Goal: Task Accomplishment & Management: Complete application form

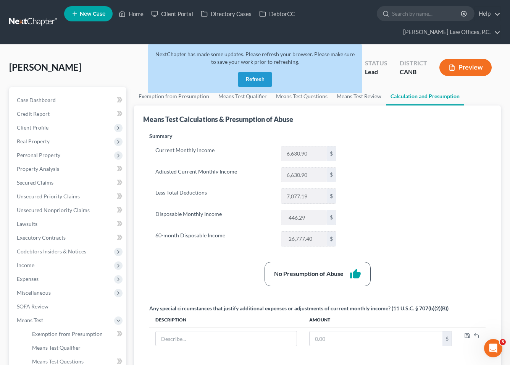
click at [257, 72] on button "Refresh" at bounding box center [255, 79] width 34 height 15
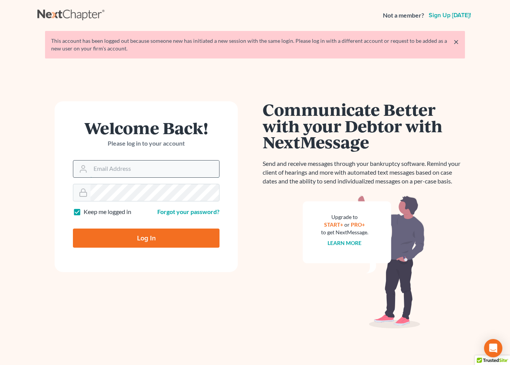
click at [152, 171] on input "Email Address" at bounding box center [154, 168] width 129 height 17
type input "[PERSON_NAME][EMAIL_ADDRESS][DOMAIN_NAME]"
click at [141, 232] on input "Log In" at bounding box center [146, 237] width 147 height 19
type input "Thinking..."
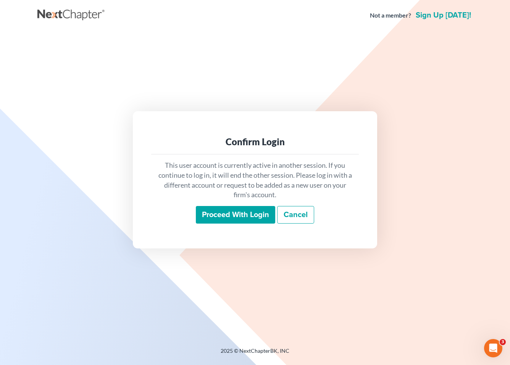
click at [227, 215] on input "Proceed with login" at bounding box center [235, 215] width 79 height 18
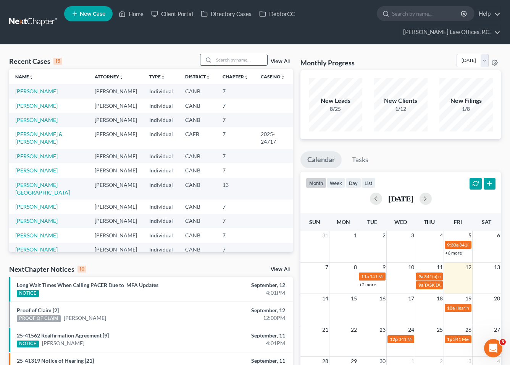
click at [244, 54] on input "search" at bounding box center [240, 59] width 53 height 11
type input "[PERSON_NAME]"
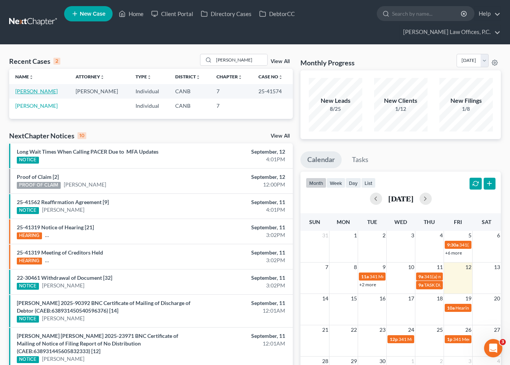
click at [45, 88] on link "[PERSON_NAME]" at bounding box center [36, 91] width 42 height 6
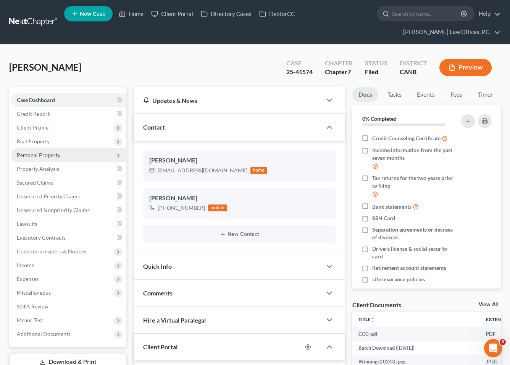
click at [48, 152] on span "Personal Property" at bounding box center [39, 155] width 44 height 6
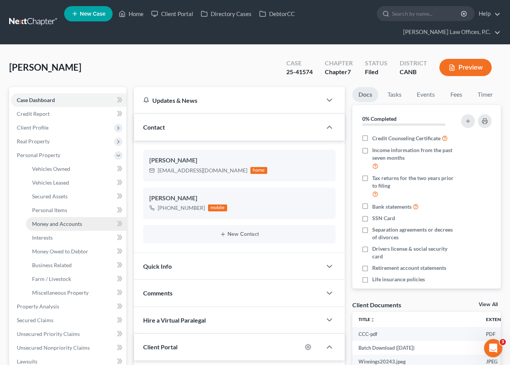
click at [66, 220] on span "Money and Accounts" at bounding box center [57, 223] width 50 height 6
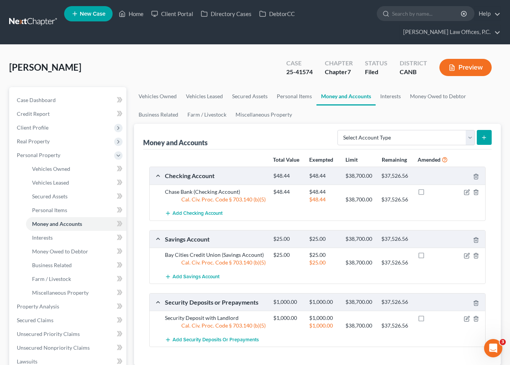
click at [342, 23] on ul "New Case Home Client Portal Directory Cases DebtorCC - No Result - See all resu…" at bounding box center [282, 22] width 437 height 37
click at [392, 17] on input "search" at bounding box center [427, 13] width 70 height 14
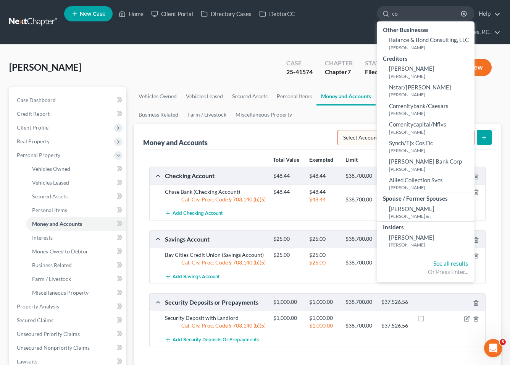
type input "c"
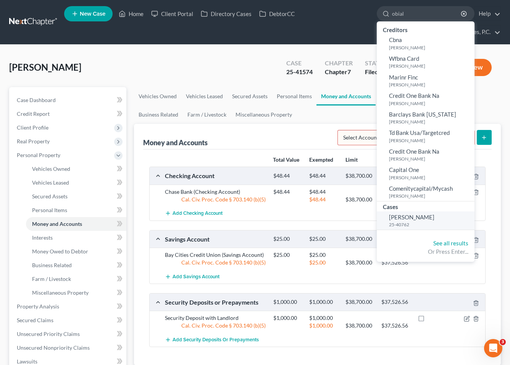
type input "obial"
click at [389, 225] on small "25-40762" at bounding box center [431, 224] width 84 height 6
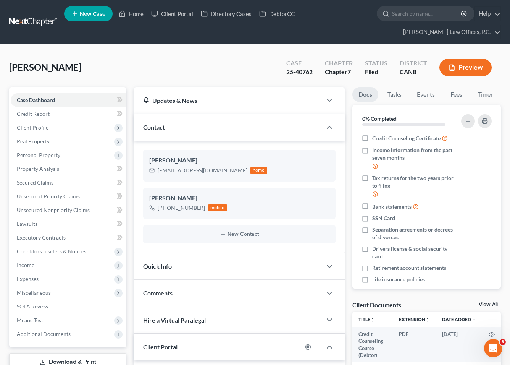
click at [461, 59] on button "Preview" at bounding box center [465, 67] width 52 height 17
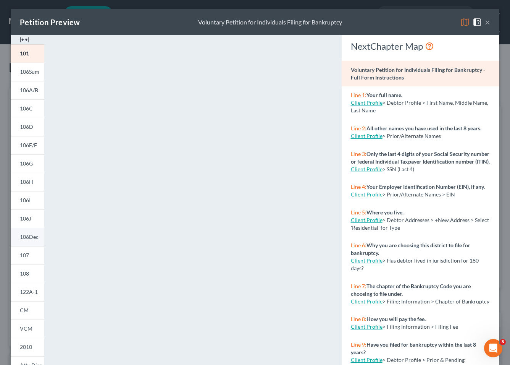
click at [36, 241] on link "106Dec" at bounding box center [28, 237] width 34 height 18
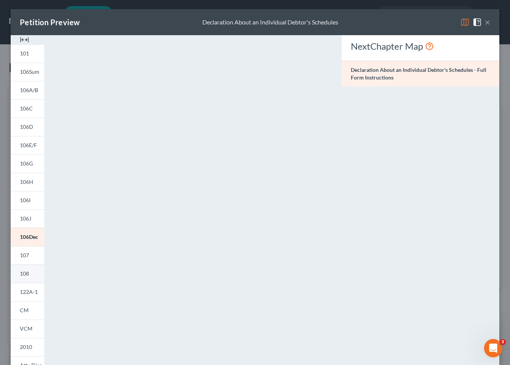
click at [33, 274] on link "108" at bounding box center [28, 273] width 34 height 18
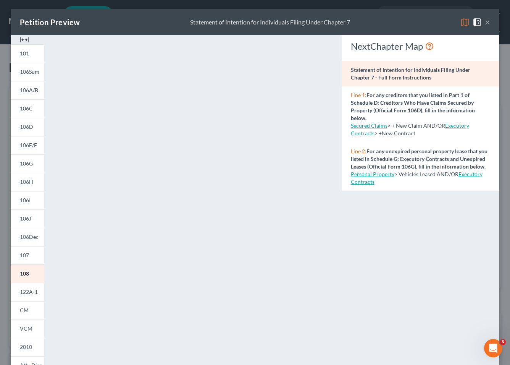
click at [486, 24] on button "×" at bounding box center [487, 22] width 5 height 9
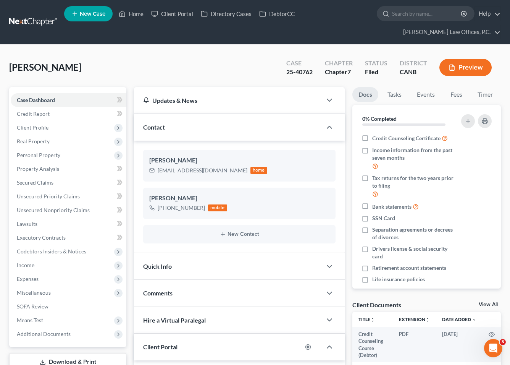
click at [110, 10] on link "New Case" at bounding box center [88, 13] width 48 height 15
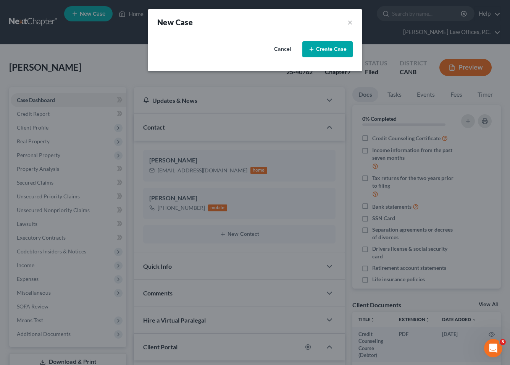
select select "9"
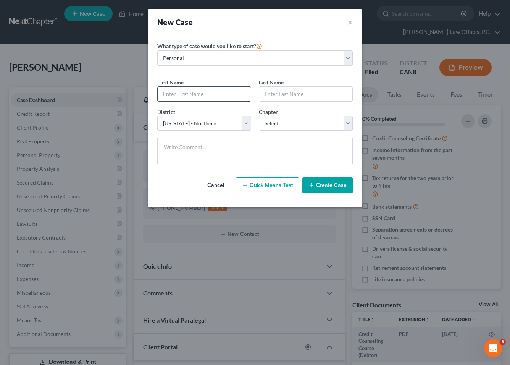
click at [202, 100] on input "text" at bounding box center [204, 94] width 93 height 15
type input "[PERSON_NAME]"
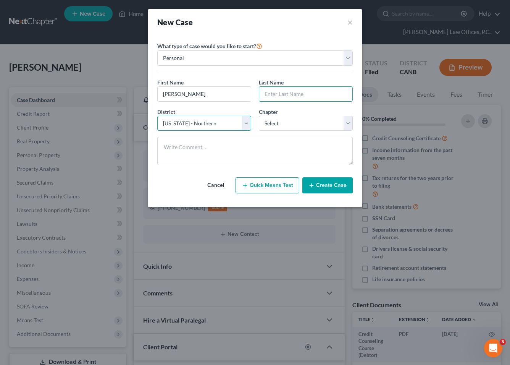
click at [179, 123] on select "Select [US_STATE] - [GEOGRAPHIC_DATA] [US_STATE] - [GEOGRAPHIC_DATA][US_STATE] …" at bounding box center [204, 123] width 94 height 15
select select "8"
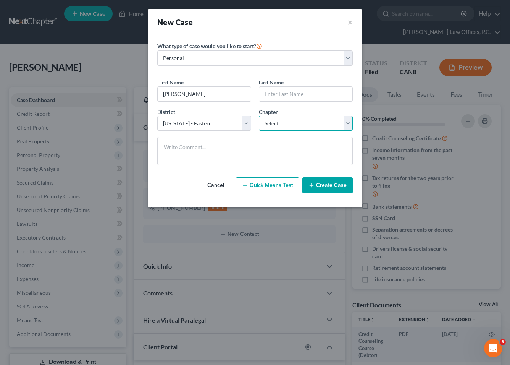
click at [293, 127] on select "Select 7 11 12 13" at bounding box center [306, 123] width 94 height 15
select select "0"
click at [296, 94] on input "text" at bounding box center [305, 94] width 93 height 15
type input "St julien"
click at [320, 183] on button "Create Case" at bounding box center [327, 185] width 50 height 16
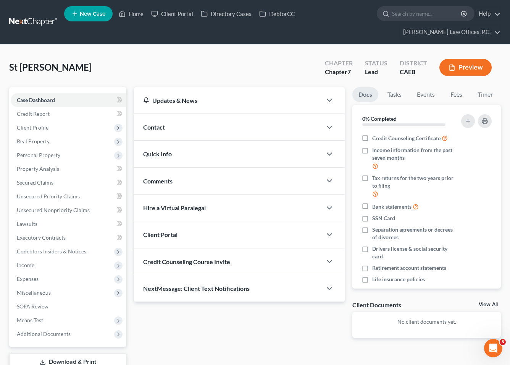
click at [183, 114] on div "Contact" at bounding box center [228, 127] width 188 height 26
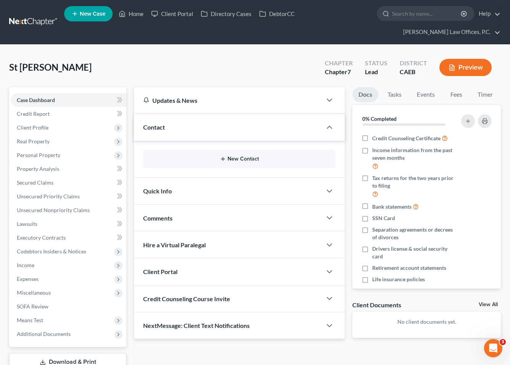
click at [223, 156] on icon "button" at bounding box center [223, 159] width 6 height 6
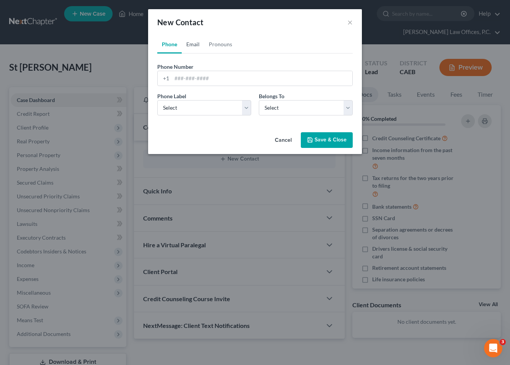
click at [194, 45] on link "Email" at bounding box center [193, 44] width 23 height 18
click at [200, 80] on input "email" at bounding box center [262, 78] width 181 height 15
paste input "[EMAIL_ADDRESS][DOMAIN_NAME]"
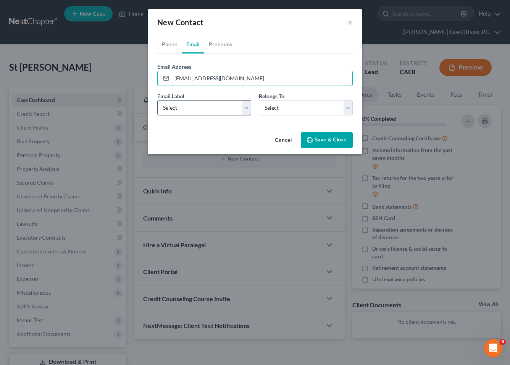
type input "[EMAIL_ADDRESS][DOMAIN_NAME]"
click at [200, 111] on select "Select Home Work Other" at bounding box center [204, 107] width 94 height 15
select select "0"
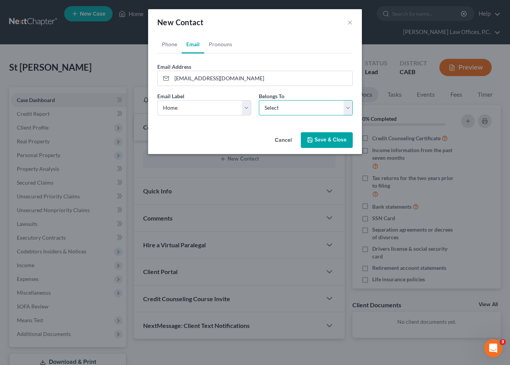
click at [279, 102] on select "Select Client Other" at bounding box center [306, 107] width 94 height 15
select select "0"
click at [315, 134] on button "Save & Close" at bounding box center [327, 140] width 52 height 16
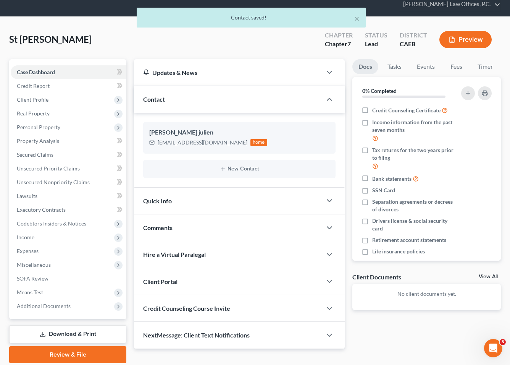
scroll to position [40, 0]
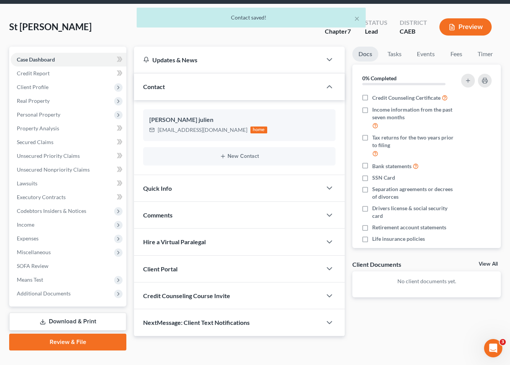
click at [306, 255] on div "Client Portal" at bounding box center [228, 268] width 188 height 26
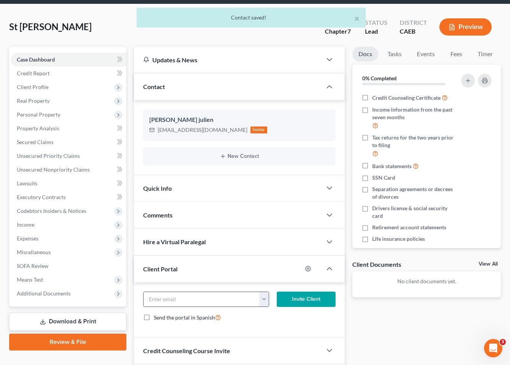
click at [262, 292] on button "button" at bounding box center [263, 299] width 9 height 15
click at [284, 309] on link "[EMAIL_ADDRESS][DOMAIN_NAME]" at bounding box center [311, 315] width 104 height 13
type input "[EMAIL_ADDRESS][DOMAIN_NAME]"
click at [304, 291] on button "Invite Client" at bounding box center [306, 298] width 59 height 15
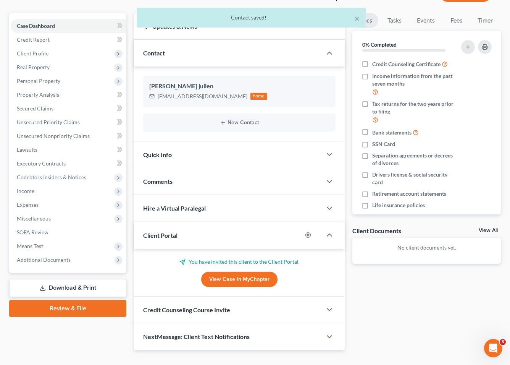
click at [265, 296] on div "Credit Counseling Course Invite" at bounding box center [228, 309] width 188 height 26
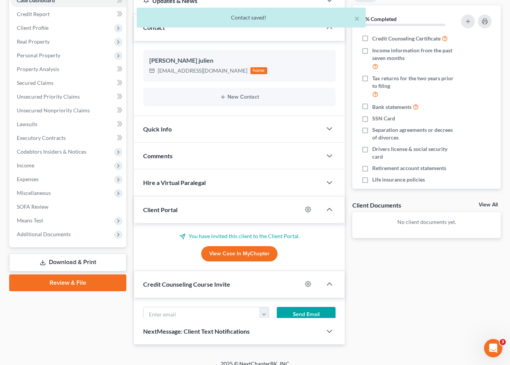
scroll to position [111, 0]
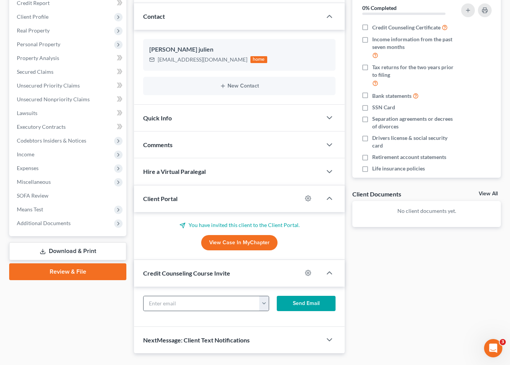
click at [260, 296] on button "button" at bounding box center [263, 303] width 9 height 15
click at [279, 313] on link "[EMAIL_ADDRESS][DOMAIN_NAME]" at bounding box center [311, 319] width 104 height 13
type input "[EMAIL_ADDRESS][DOMAIN_NAME]"
click at [304, 296] on button "Send Email" at bounding box center [306, 303] width 59 height 15
